Goal: Task Accomplishment & Management: Manage account settings

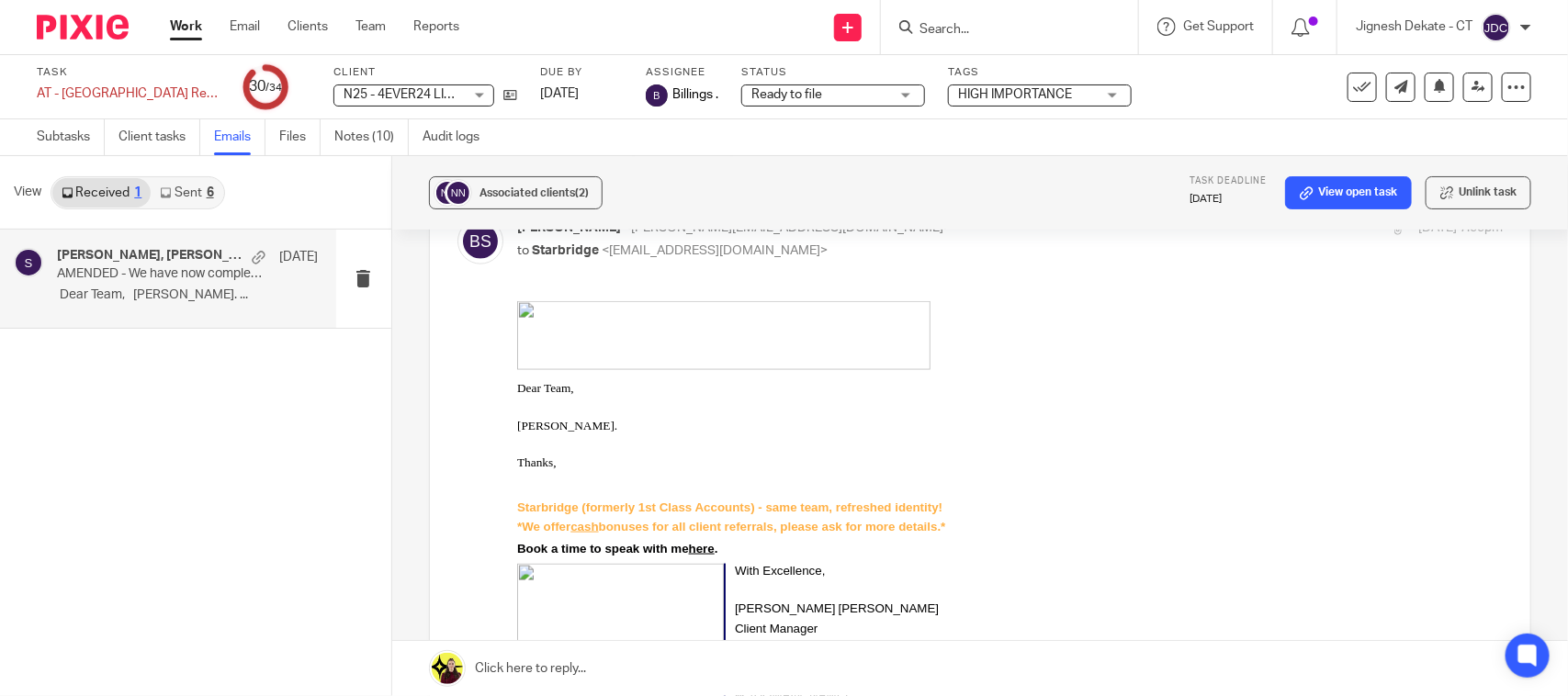
scroll to position [841, 0]
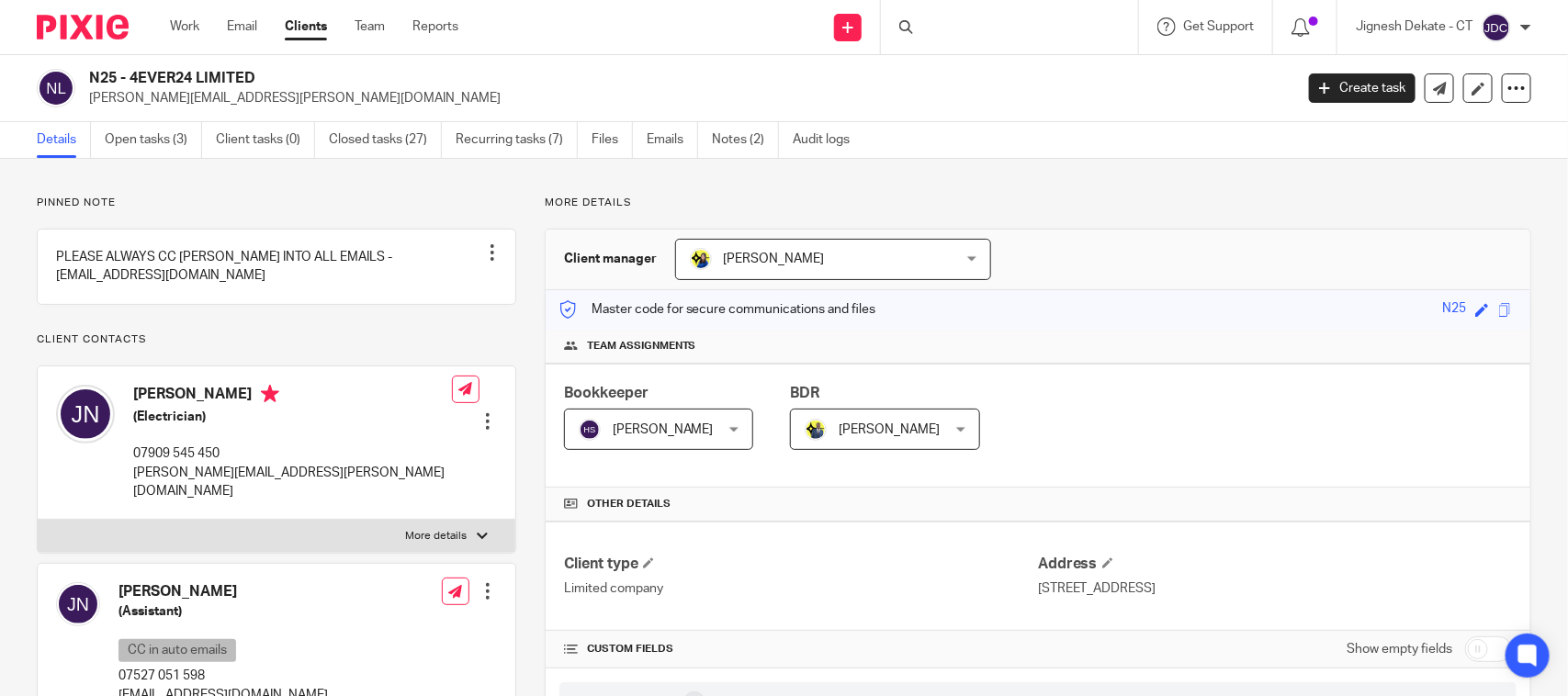
drag, startPoint x: 271, startPoint y: 75, endPoint x: 85, endPoint y: 84, distance: 186.2
click at [85, 84] on div "N25 - 4EVER24 LIMITED john-m-nolan@hotmail.co.uk" at bounding box center [659, 88] width 1244 height 39
copy h2 "N25 - 4EVER24 LIMITED"
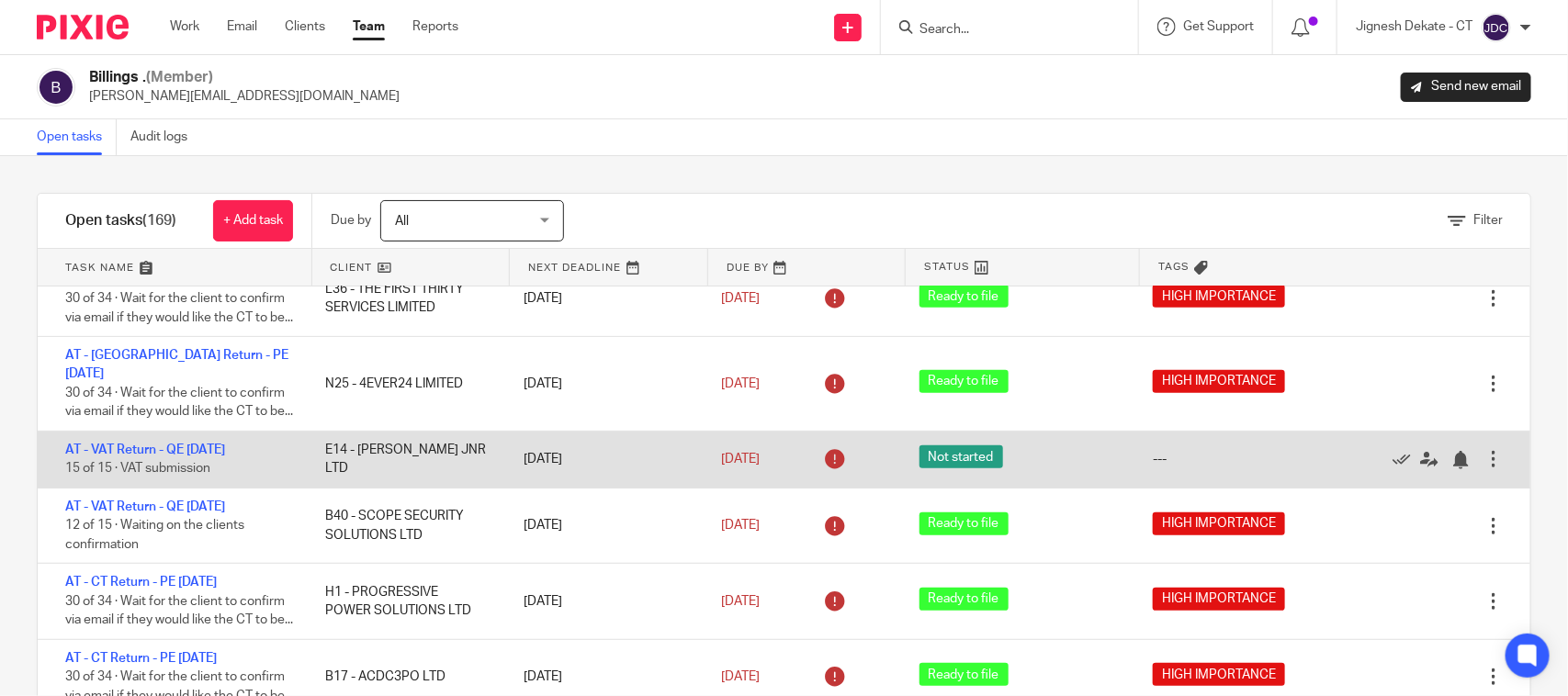
scroll to position [459, 0]
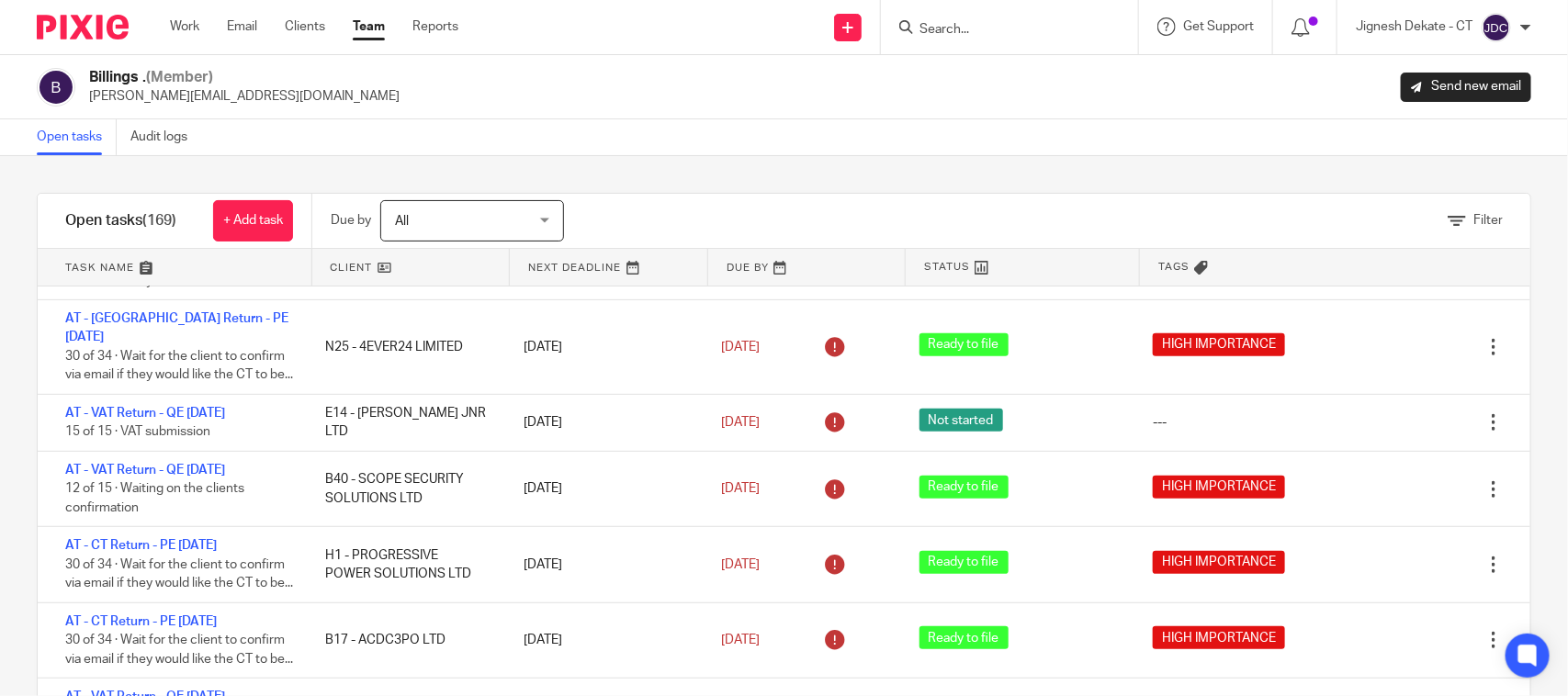
click at [634, 157] on div "Filter tasks Only show tasks matching all of these conditions 1 Client name Is …" at bounding box center [784, 426] width 1568 height 540
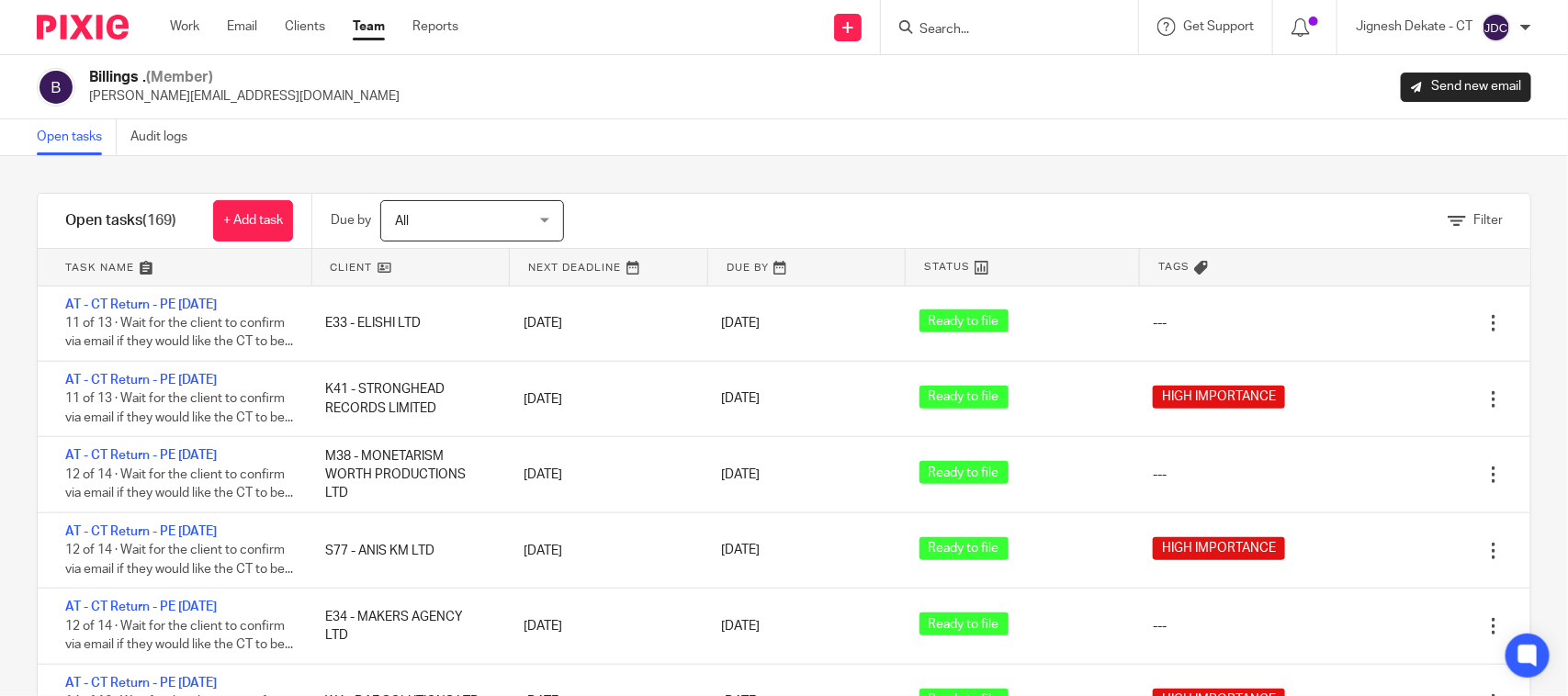
scroll to position [13940, 0]
click at [177, 25] on link "Work" at bounding box center [185, 27] width 29 height 18
